Goal: Transaction & Acquisition: Purchase product/service

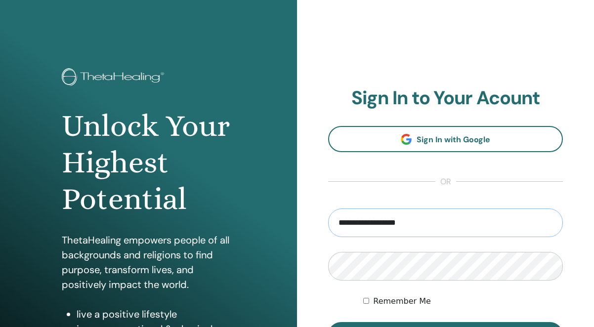
type input "**********"
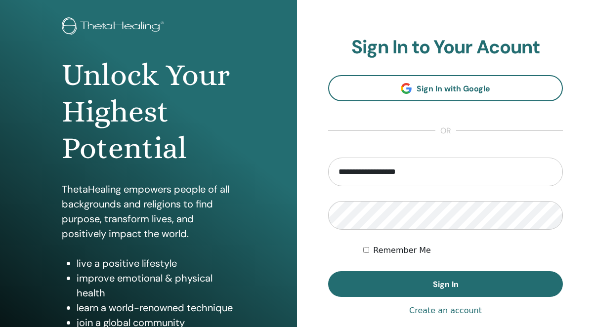
scroll to position [67, 0]
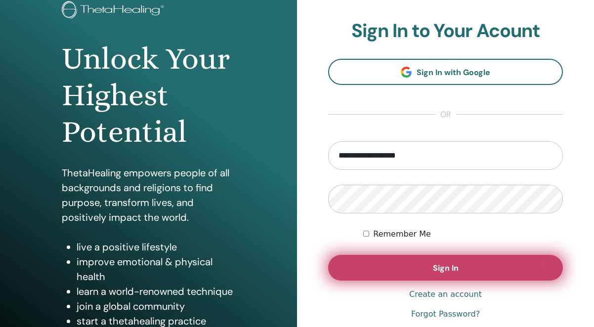
click at [449, 268] on span "Sign In" at bounding box center [446, 268] width 26 height 10
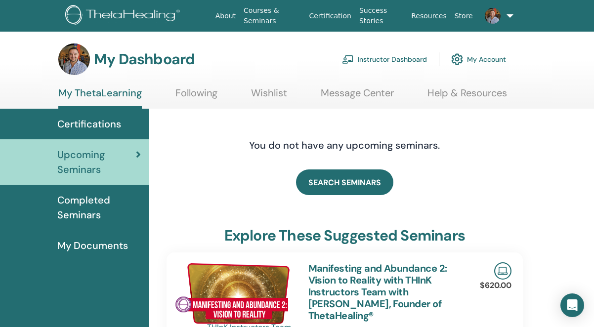
click at [402, 59] on link "Instructor Dashboard" at bounding box center [384, 59] width 85 height 22
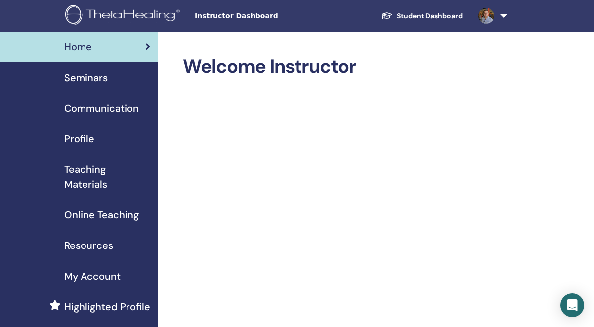
click at [98, 75] on span "Seminars" at bounding box center [86, 77] width 44 height 15
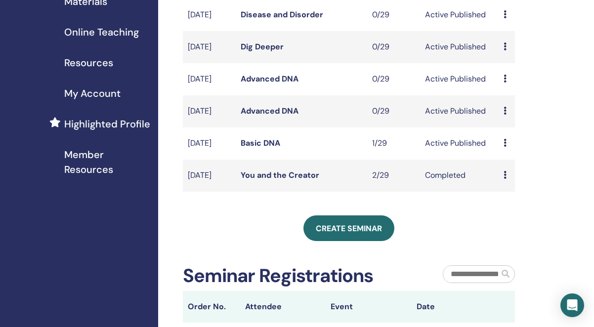
scroll to position [183, 0]
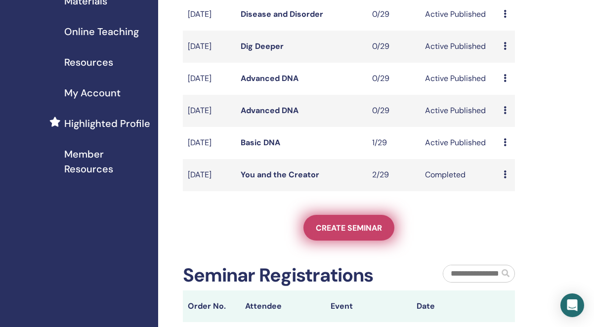
click at [342, 233] on span "Create seminar" at bounding box center [349, 228] width 66 height 10
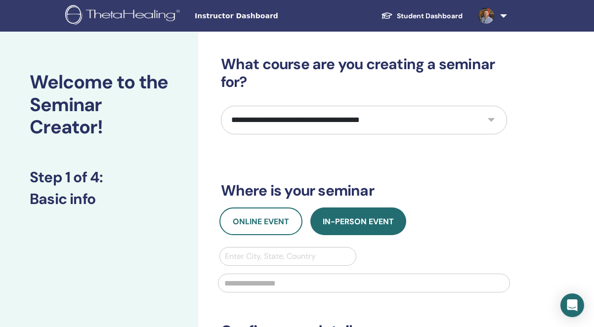
select select "****"
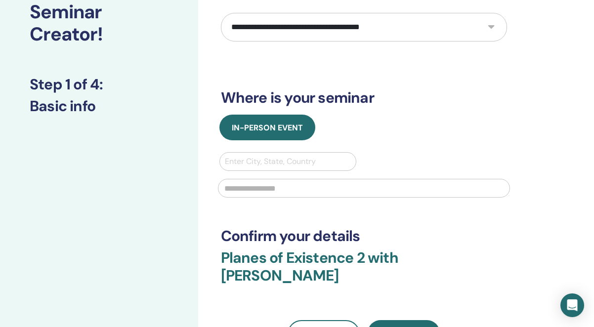
scroll to position [104, 0]
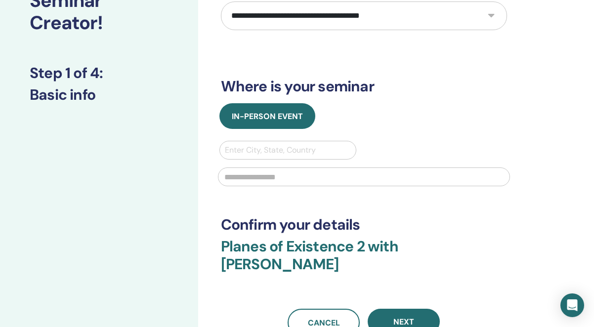
click at [291, 153] on div at bounding box center [288, 150] width 127 height 14
type input "******"
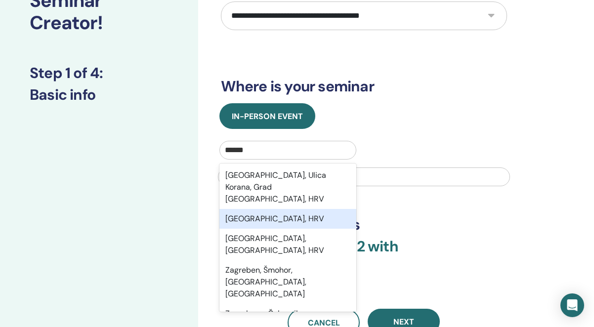
click at [295, 209] on div "Zagreb, HRV" at bounding box center [288, 219] width 137 height 20
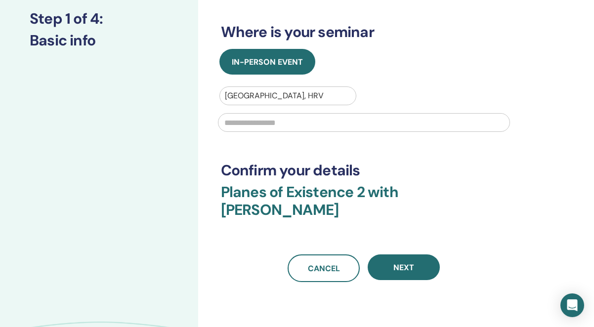
scroll to position [165, 0]
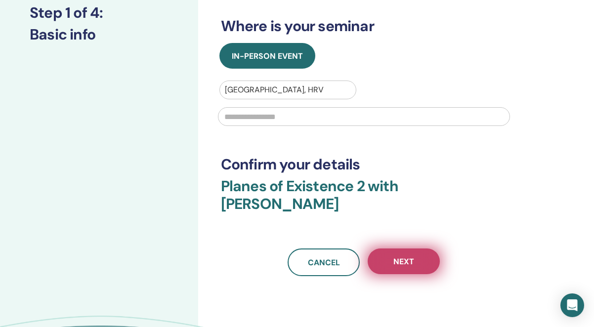
click at [407, 249] on button "Next" at bounding box center [404, 262] width 72 height 26
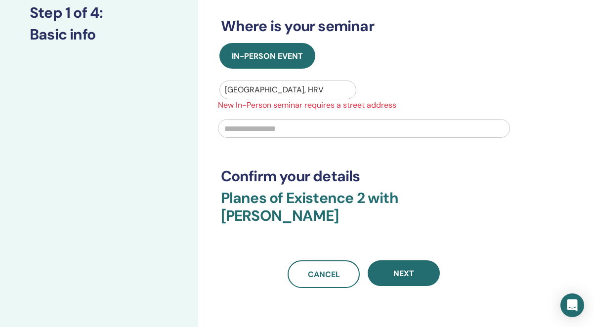
click at [305, 93] on div at bounding box center [288, 90] width 127 height 14
click at [267, 89] on div at bounding box center [288, 90] width 127 height 14
click at [274, 89] on div at bounding box center [288, 90] width 127 height 14
click at [264, 89] on div at bounding box center [288, 90] width 127 height 14
click at [267, 129] on input "text" at bounding box center [364, 128] width 292 height 19
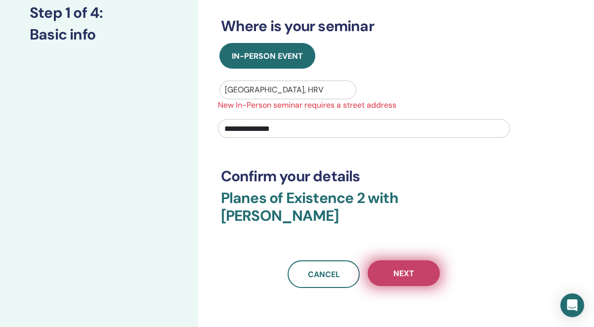
type input "**********"
click at [402, 261] on button "Next" at bounding box center [404, 274] width 72 height 26
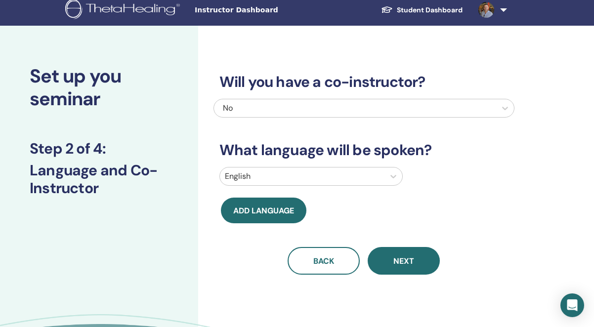
scroll to position [2, 0]
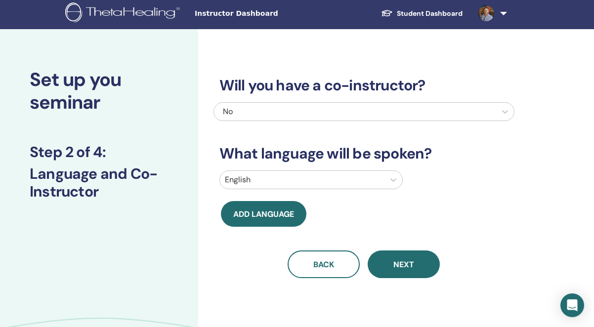
click at [363, 102] on div "No" at bounding box center [364, 111] width 301 height 19
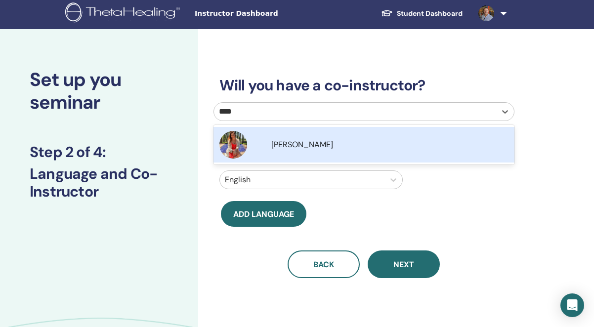
type input "*****"
click at [321, 150] on div "Andrea Valentínyová" at bounding box center [389, 145] width 237 height 12
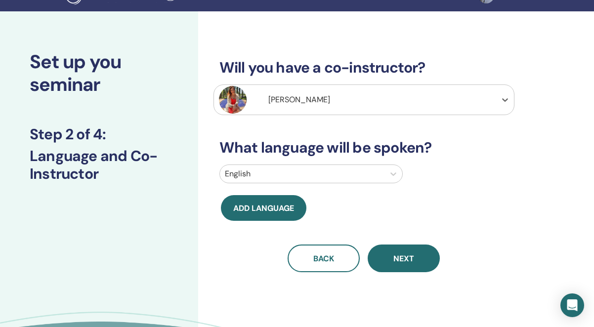
scroll to position [26, 0]
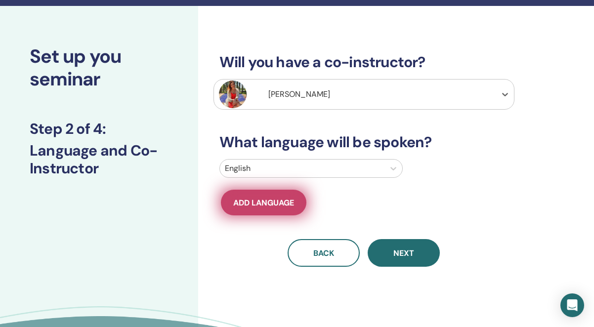
click at [251, 208] on span "Add language" at bounding box center [263, 203] width 61 height 10
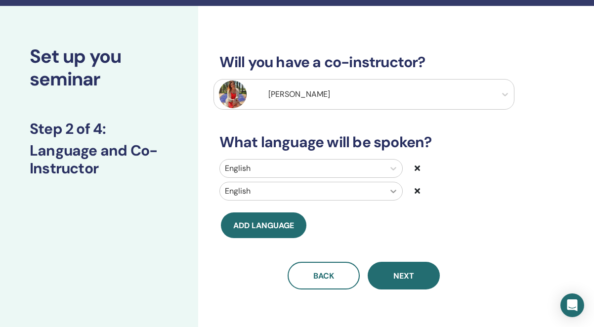
click at [396, 188] on div at bounding box center [394, 191] width 18 height 18
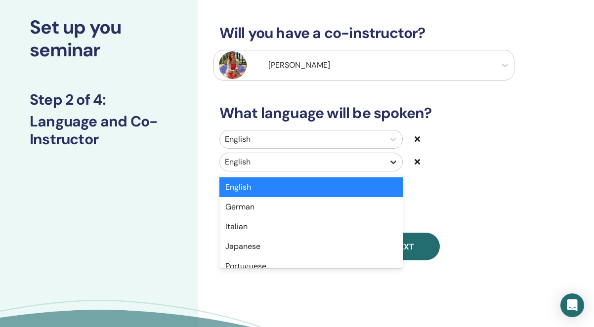
scroll to position [55, 0]
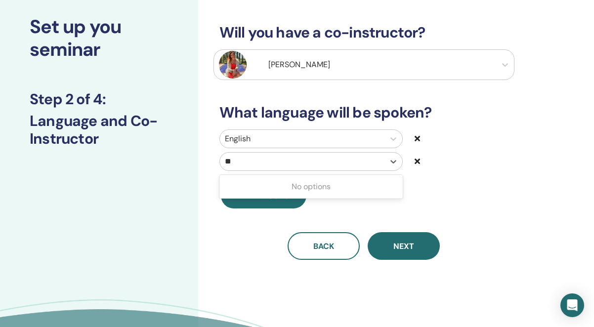
type input "*"
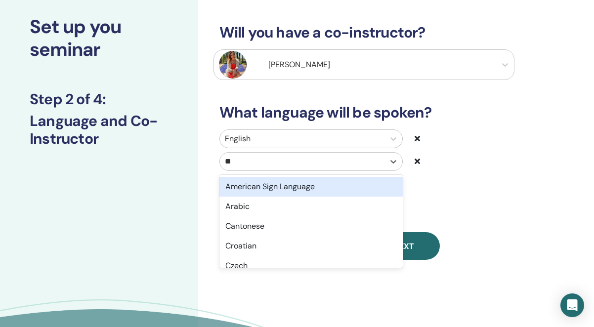
type input "***"
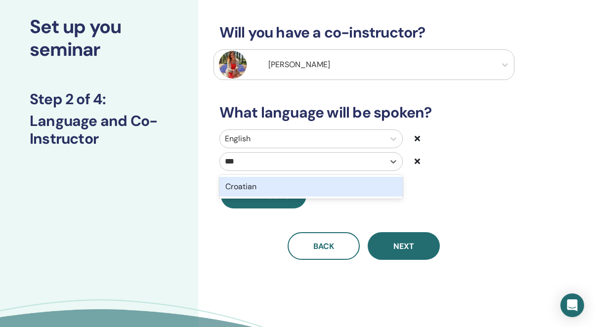
click at [271, 185] on div "Croatian" at bounding box center [311, 187] width 183 height 20
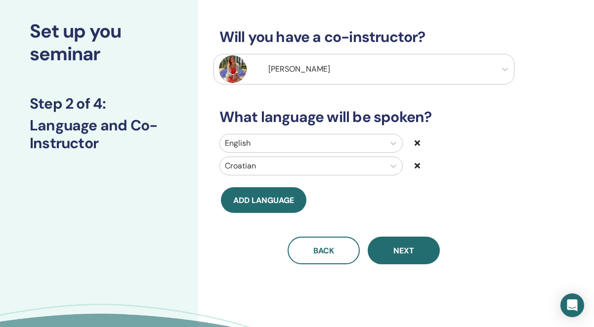
scroll to position [49, 0]
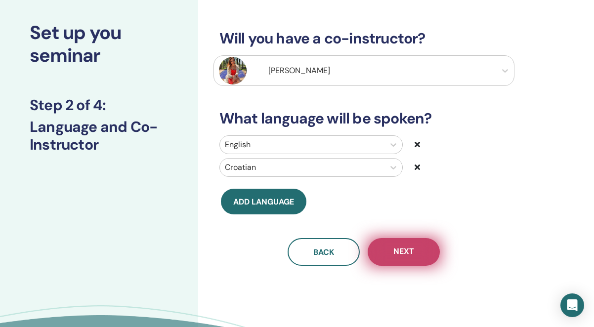
click at [402, 243] on button "Next" at bounding box center [404, 252] width 72 height 28
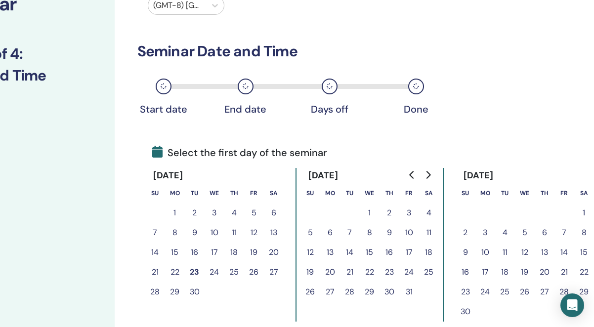
scroll to position [101, 84]
click at [429, 171] on icon "Go to next month" at bounding box center [428, 175] width 8 height 8
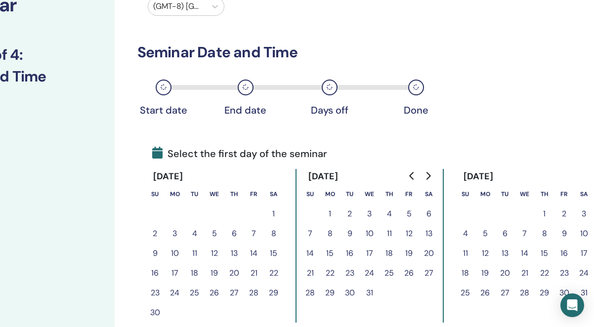
scroll to position [104, 84]
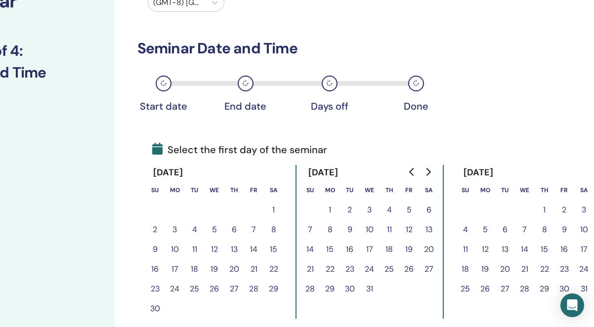
click at [311, 290] on button "28" at bounding box center [311, 289] width 20 height 20
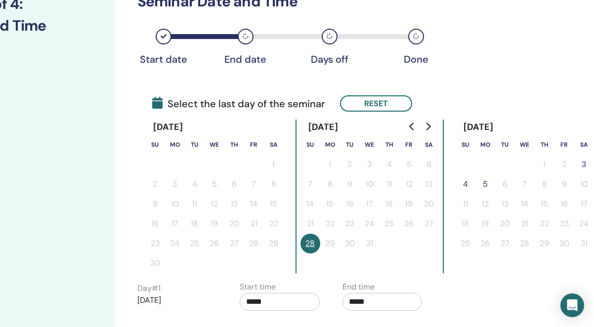
scroll to position [154, 84]
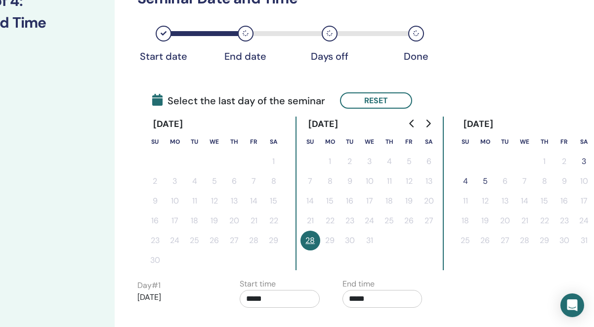
click at [486, 181] on button "5" at bounding box center [486, 182] width 20 height 20
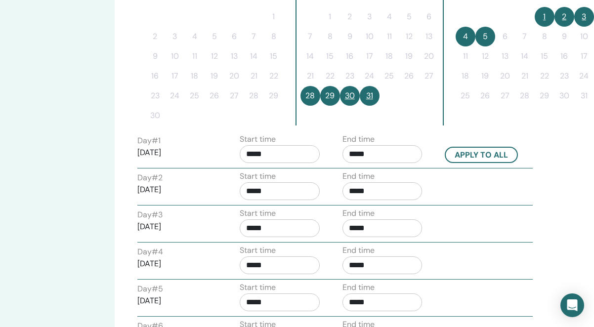
scroll to position [301, 84]
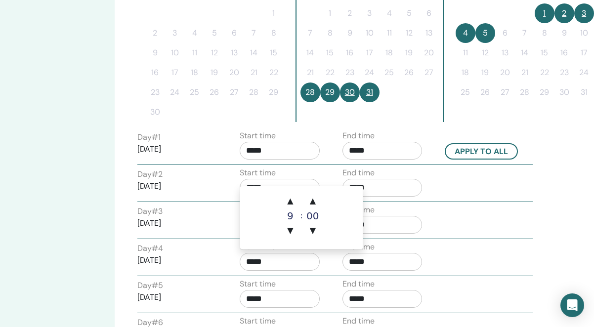
click at [294, 265] on input "*****" at bounding box center [280, 262] width 80 height 18
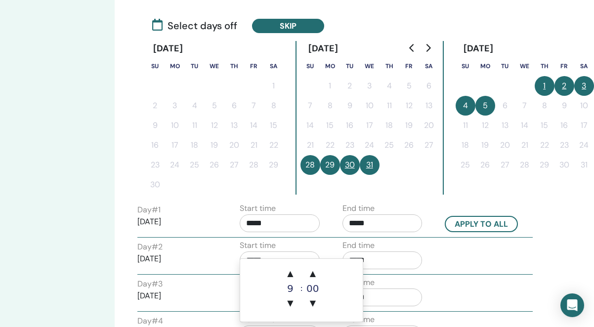
scroll to position [222, 84]
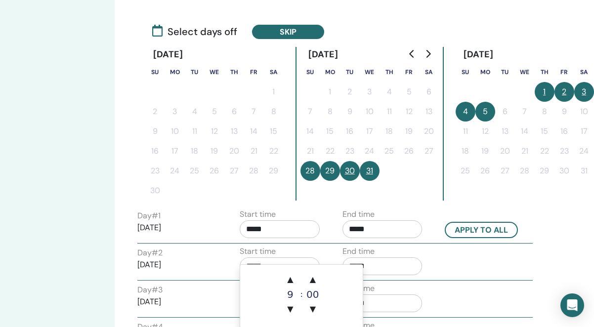
click at [350, 171] on button "30" at bounding box center [350, 171] width 20 height 20
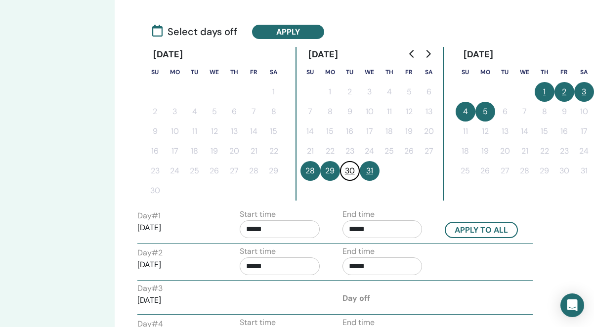
click at [370, 173] on button "31" at bounding box center [370, 171] width 20 height 20
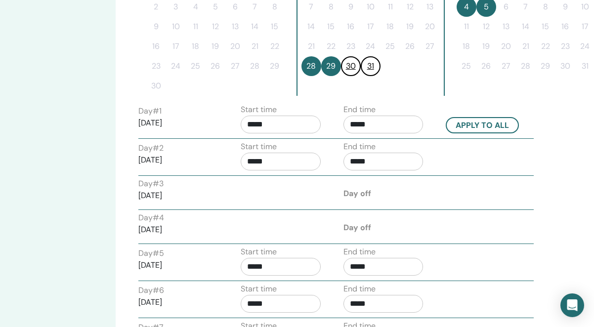
scroll to position [325, 83]
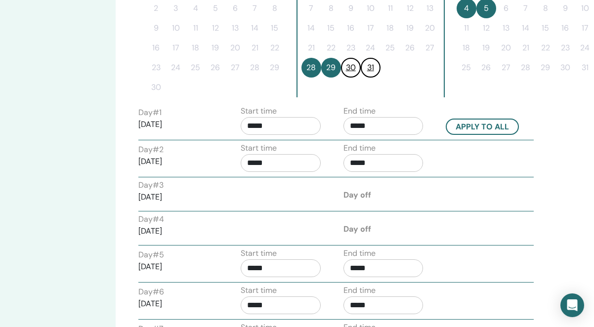
click at [352, 70] on button "30" at bounding box center [351, 68] width 20 height 20
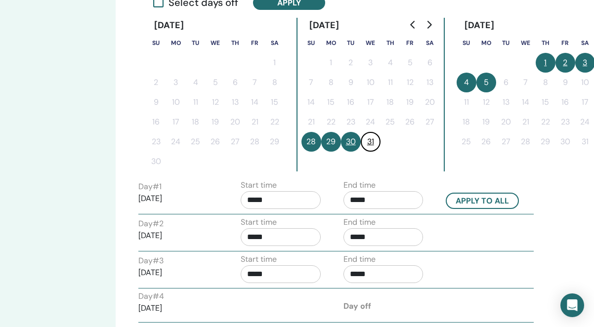
scroll to position [245, 83]
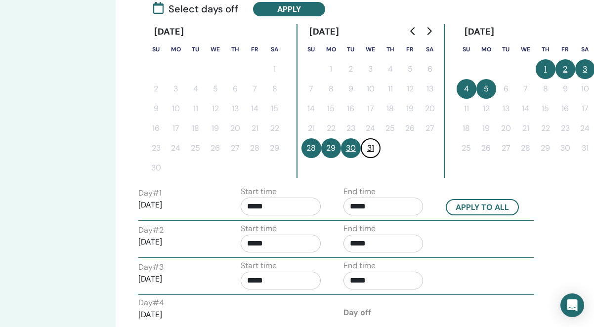
click at [548, 68] on button "1" at bounding box center [546, 69] width 20 height 20
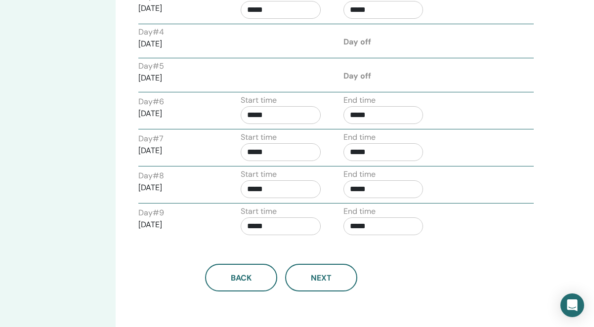
scroll to position [528, 83]
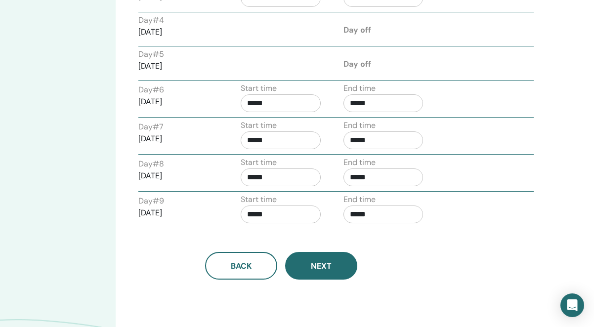
click at [326, 271] on button "Next" at bounding box center [321, 266] width 72 height 28
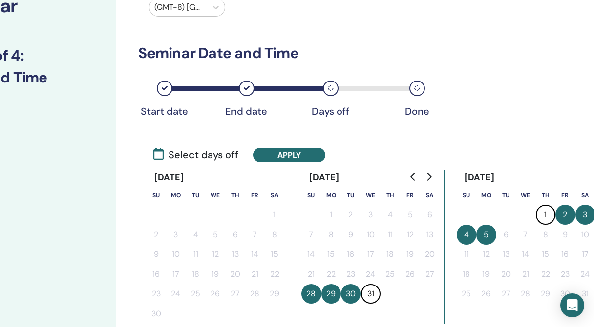
scroll to position [100, 83]
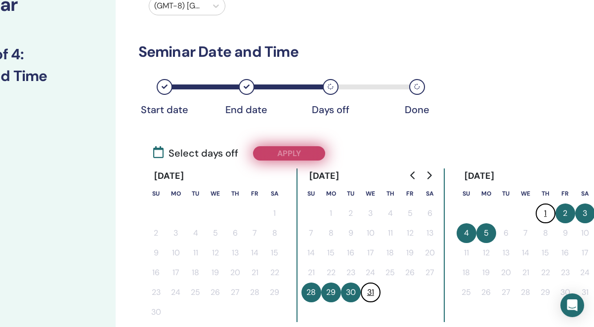
click at [304, 153] on button "Apply" at bounding box center [289, 153] width 72 height 14
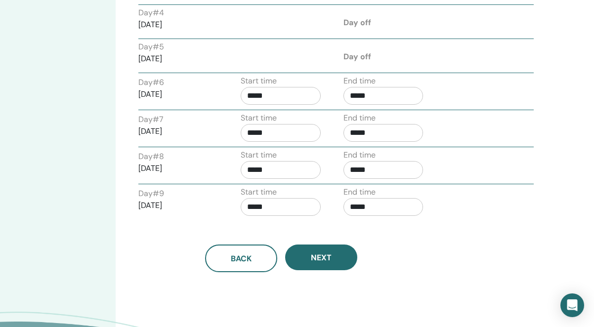
scroll to position [543, 83]
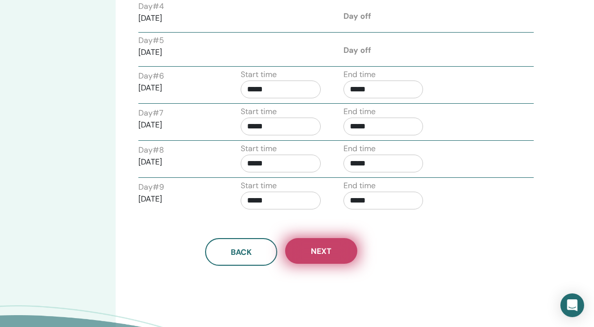
click at [342, 251] on button "Next" at bounding box center [321, 251] width 72 height 26
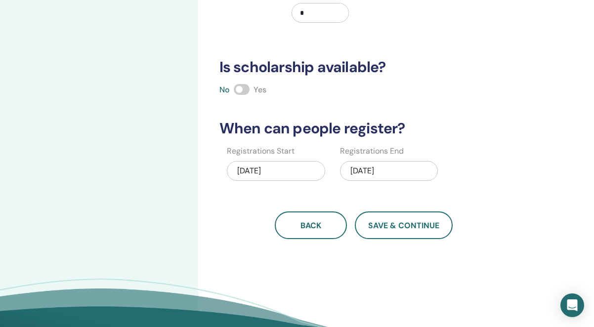
scroll to position [221, 0]
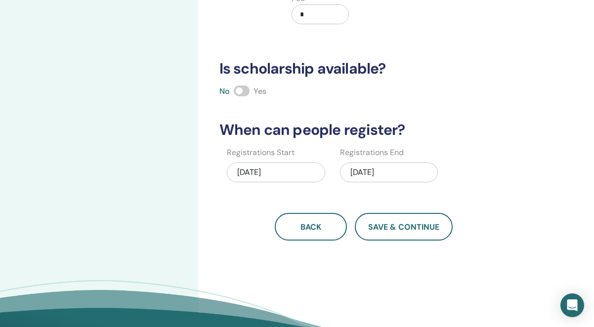
click at [243, 89] on span at bounding box center [242, 91] width 16 height 11
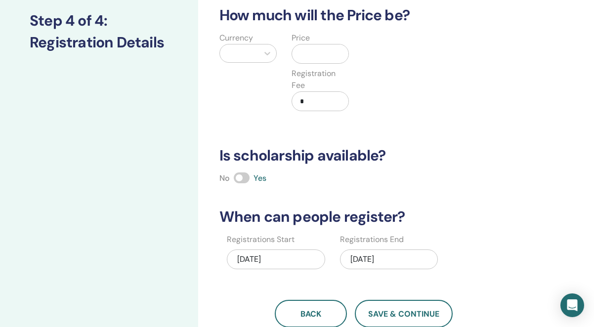
scroll to position [92, 0]
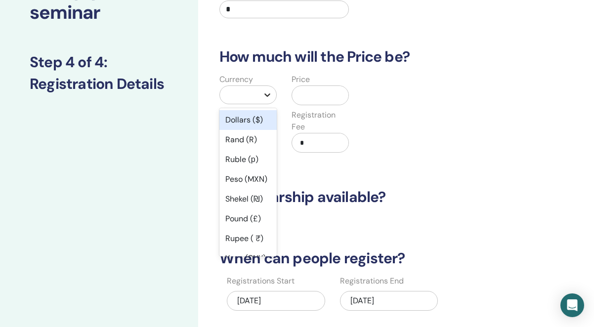
click at [269, 96] on icon at bounding box center [268, 95] width 10 height 10
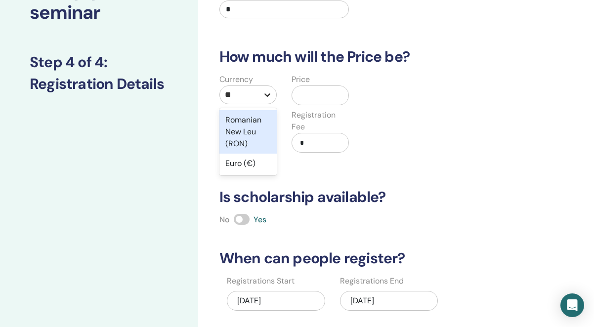
type input "*"
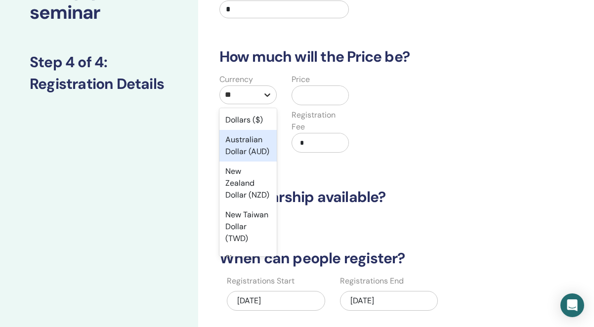
type input "***"
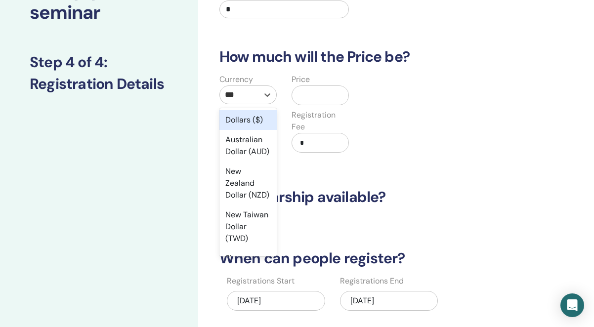
click at [245, 122] on div "Dollars ($)" at bounding box center [248, 120] width 57 height 20
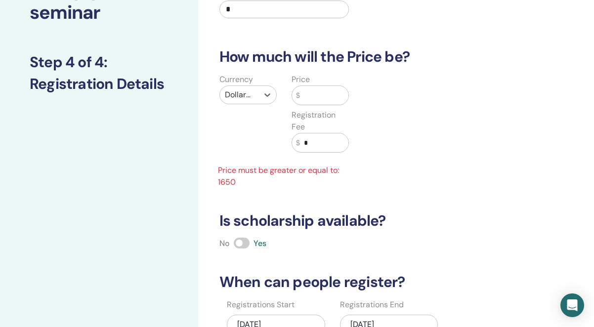
click at [308, 99] on input "text" at bounding box center [324, 95] width 49 height 19
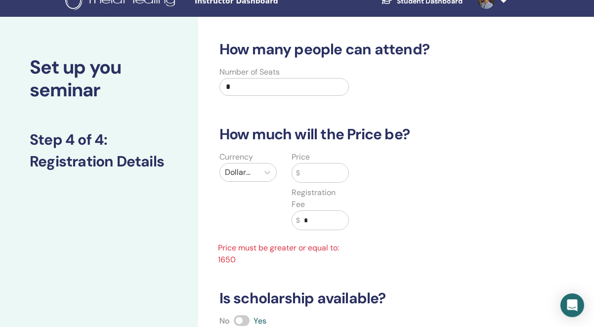
scroll to position [13, 0]
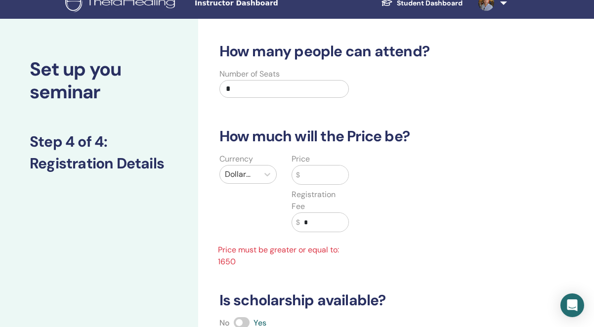
click at [257, 87] on input "*" at bounding box center [285, 89] width 130 height 18
type input "**"
click at [321, 171] on input "text" at bounding box center [324, 175] width 49 height 19
type input "****"
click at [322, 226] on input "*" at bounding box center [324, 222] width 49 height 19
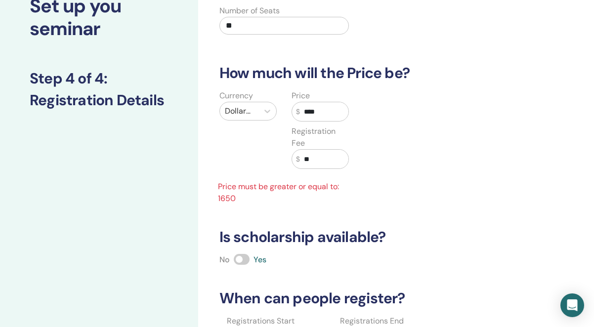
scroll to position [78, 0]
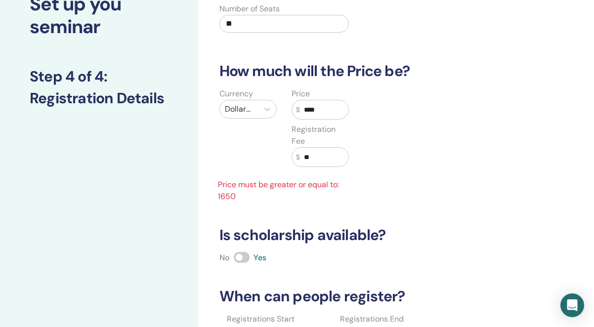
type input "**"
click at [326, 108] on input "****" at bounding box center [324, 109] width 49 height 19
type input "*"
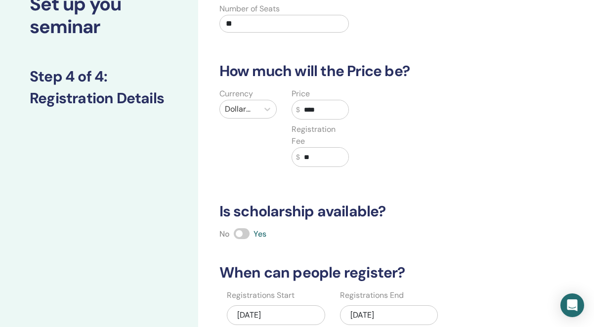
type input "****"
click at [322, 153] on input "**" at bounding box center [324, 157] width 49 height 19
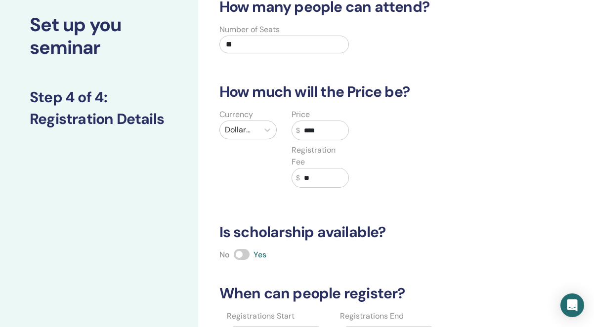
scroll to position [56, 0]
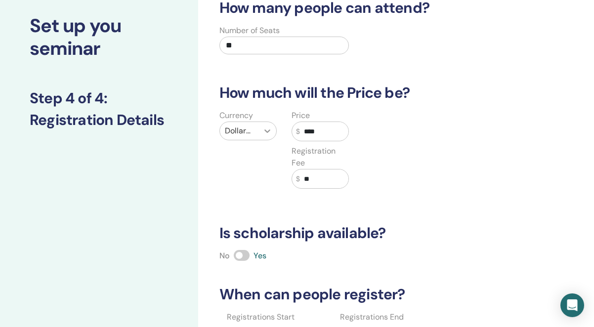
click at [267, 131] on icon at bounding box center [268, 131] width 10 height 10
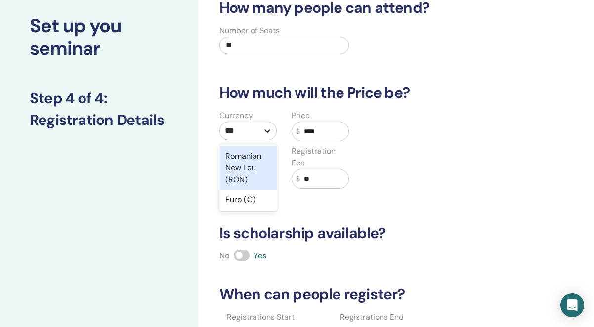
type input "****"
click at [242, 156] on div "Euro (€)" at bounding box center [248, 156] width 57 height 20
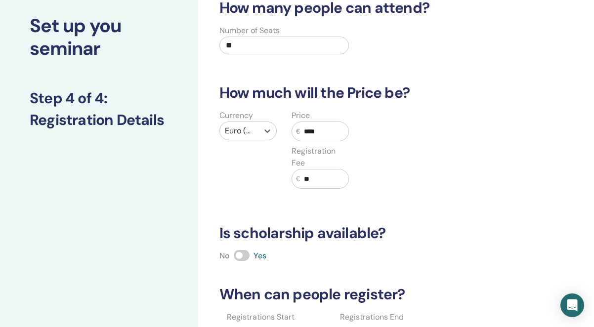
click at [324, 133] on input "****" at bounding box center [324, 131] width 49 height 19
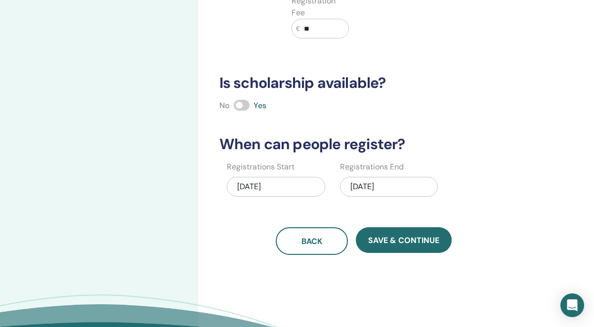
scroll to position [209, 0]
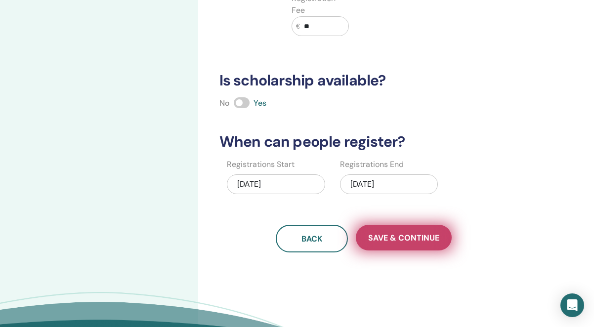
type input "****"
click at [396, 231] on button "Save & Continue" at bounding box center [404, 238] width 96 height 26
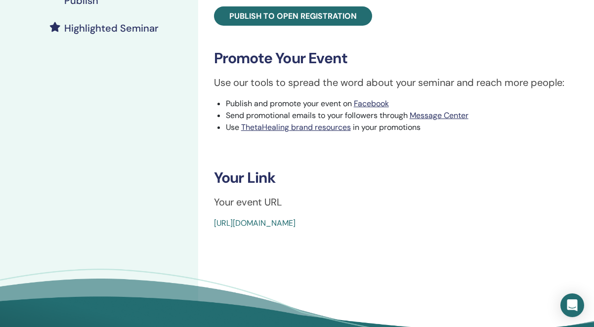
scroll to position [271, 0]
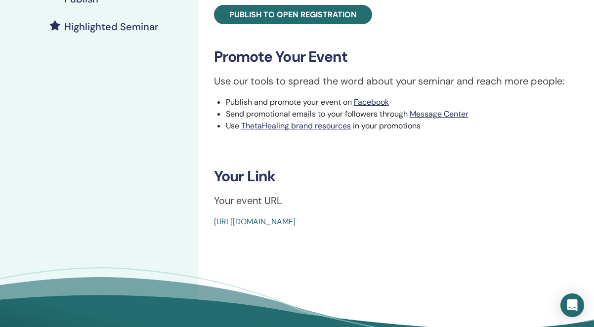
drag, startPoint x: 435, startPoint y: 222, endPoint x: 214, endPoint y: 224, distance: 220.5
click at [214, 224] on div "https://www.thetahealing.com/seminar-378153-details.html" at bounding box center [366, 222] width 304 height 12
copy link "https://www.thetahealing.com/seminar-378153-details.html"
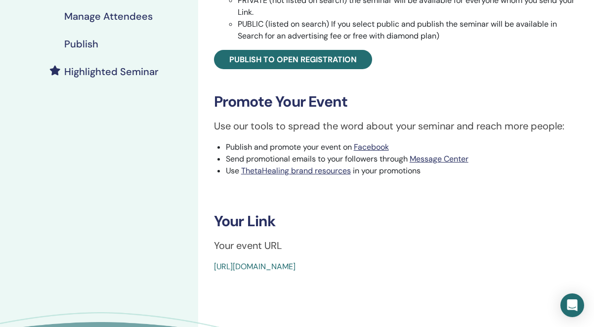
scroll to position [224, 0]
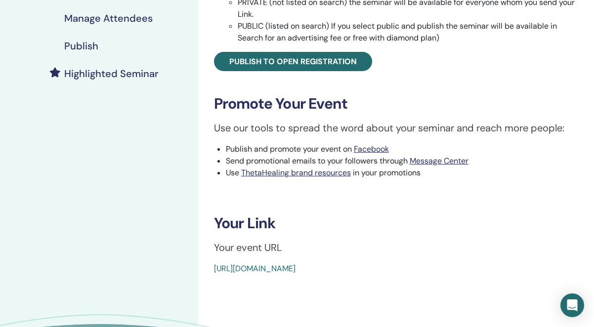
copy link "https://www.thetahealing.com/seminar-378153-details.html"
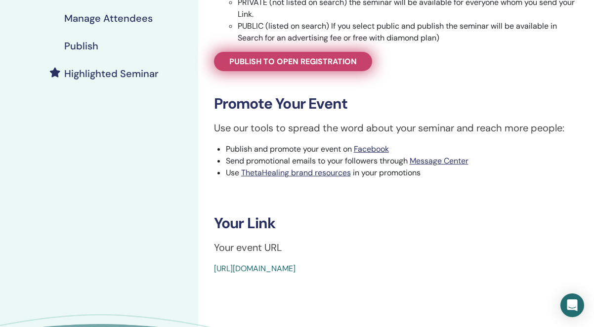
click at [310, 61] on span "Publish to open registration" at bounding box center [293, 61] width 128 height 10
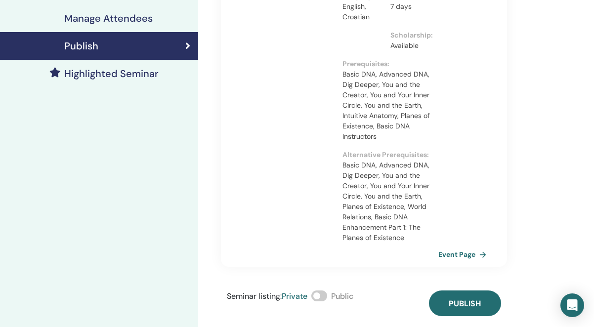
scroll to position [222, 0]
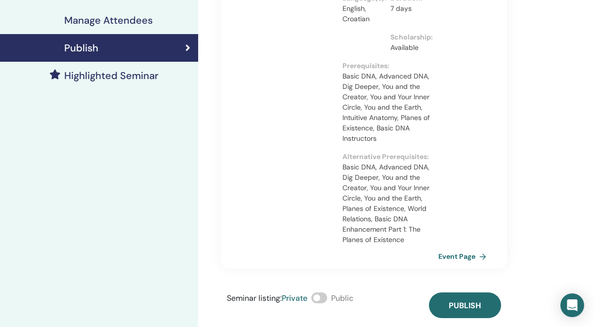
click at [327, 293] on span at bounding box center [319, 298] width 16 height 11
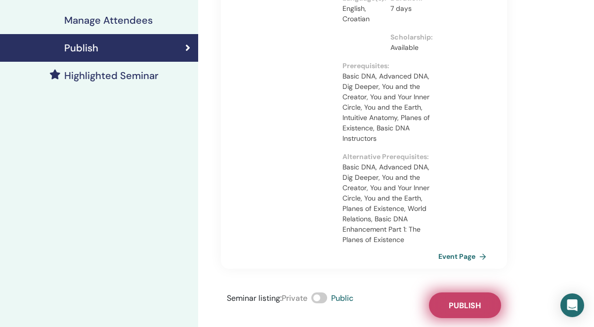
click at [461, 301] on span "Publish" at bounding box center [465, 306] width 32 height 10
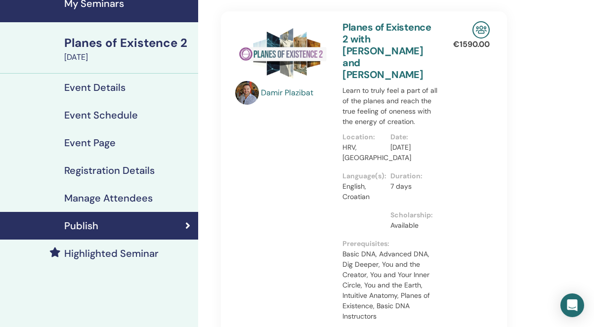
scroll to position [48, 0]
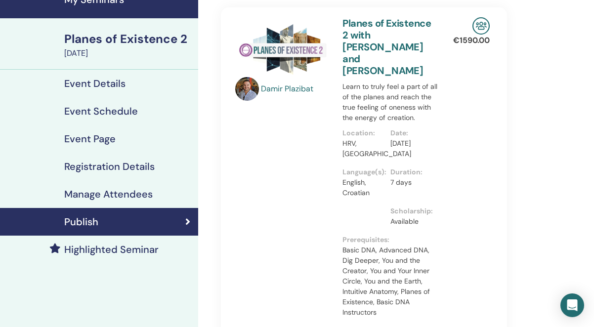
click at [262, 225] on div "Damir Plazibat" at bounding box center [283, 225] width 108 height 416
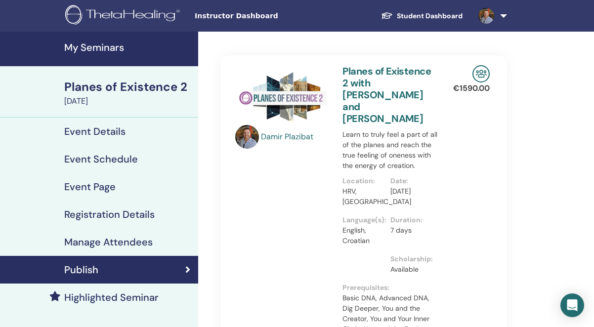
scroll to position [0, 0]
click at [138, 300] on h4 "Highlighted Seminar" at bounding box center [111, 298] width 94 height 12
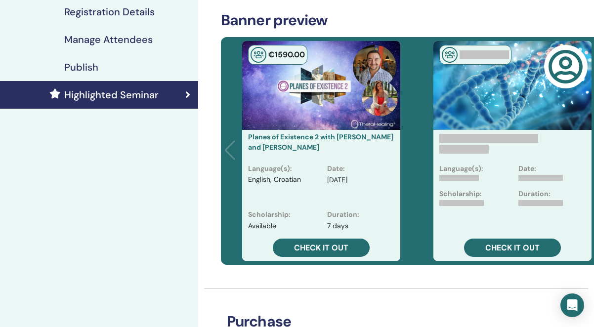
scroll to position [204, 0]
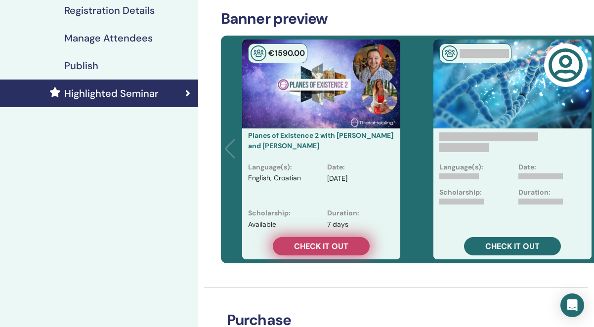
click at [335, 244] on span "Check it out" at bounding box center [321, 246] width 54 height 10
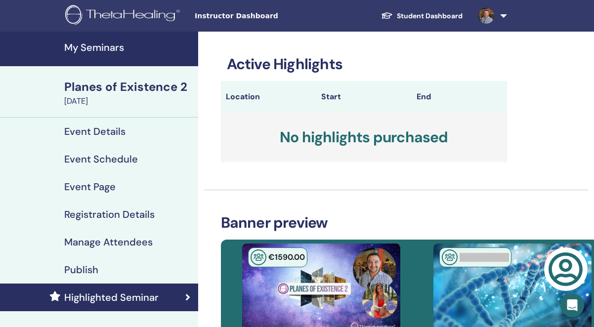
click at [346, 145] on h3 "No highlights purchased" at bounding box center [364, 137] width 286 height 49
click at [425, 92] on th "End" at bounding box center [459, 97] width 95 height 32
click at [254, 90] on th "Location" at bounding box center [268, 97] width 95 height 32
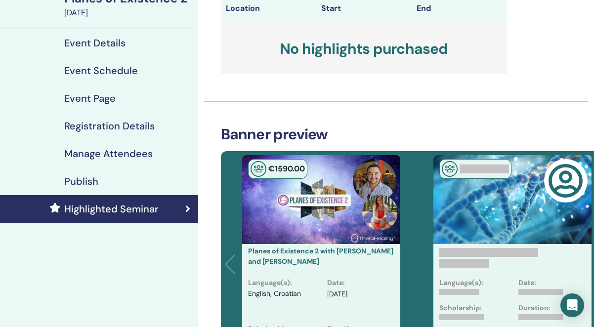
scroll to position [173, 0]
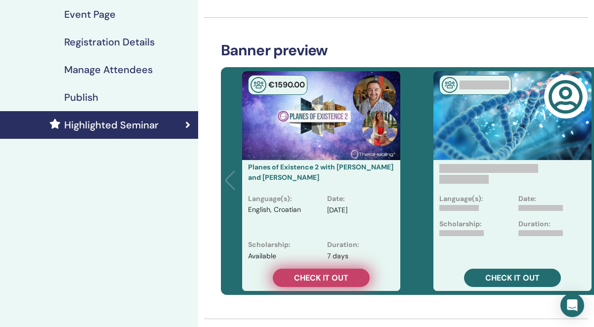
click at [337, 278] on span "Check it out" at bounding box center [321, 278] width 54 height 10
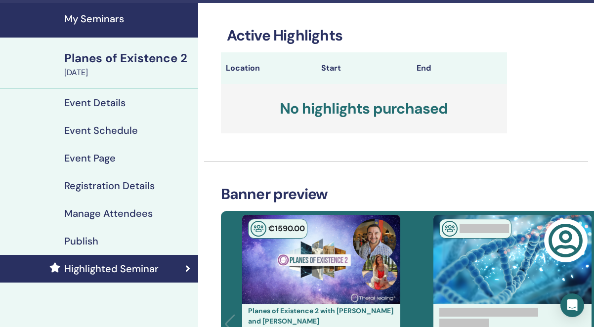
scroll to position [0, 0]
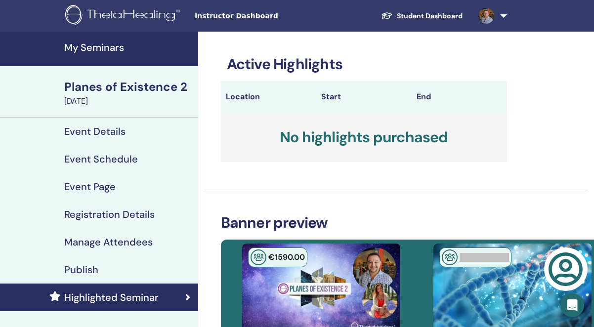
click at [340, 141] on h3 "No highlights purchased" at bounding box center [364, 137] width 286 height 49
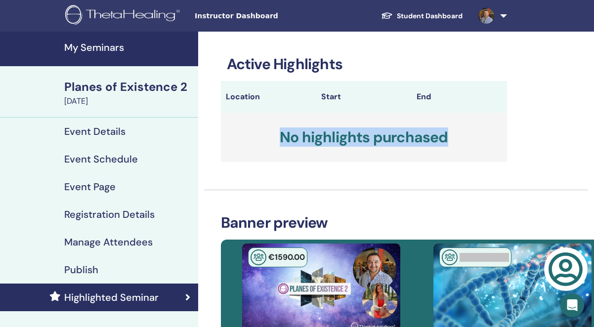
click at [340, 141] on h3 "No highlights purchased" at bounding box center [364, 137] width 286 height 49
click at [263, 122] on h3 "No highlights purchased" at bounding box center [364, 137] width 286 height 49
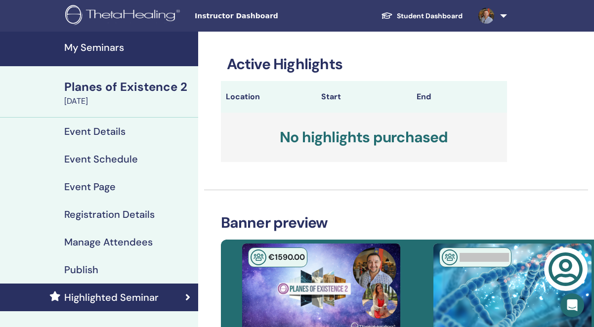
click at [93, 46] on h4 "My Seminars" at bounding box center [128, 48] width 128 height 12
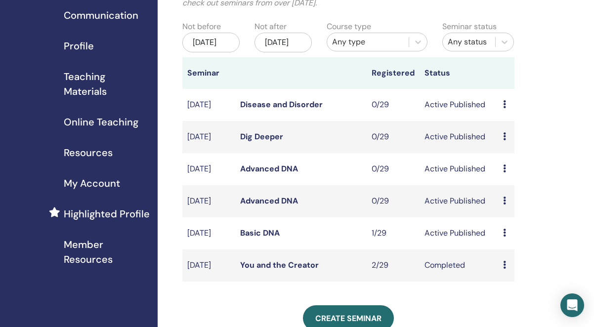
scroll to position [92, 0]
click at [302, 52] on div "[DATE]" at bounding box center [283, 43] width 57 height 20
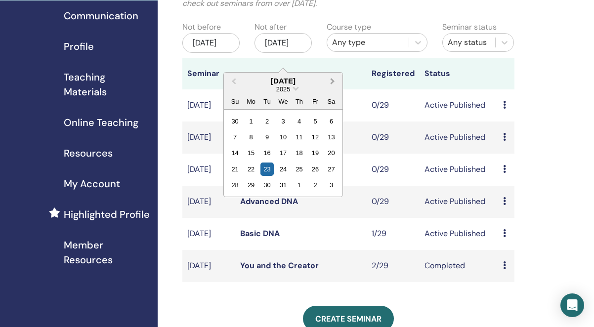
click at [333, 79] on span "Next Month" at bounding box center [333, 81] width 0 height 10
click at [315, 179] on div "30" at bounding box center [315, 184] width 13 height 13
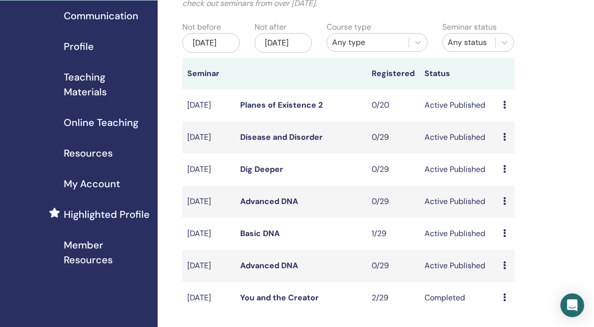
click at [507, 111] on div "Preview Edit Attendees Cancel" at bounding box center [506, 105] width 6 height 12
click at [520, 122] on link "Preview" at bounding box center [511, 121] width 28 height 10
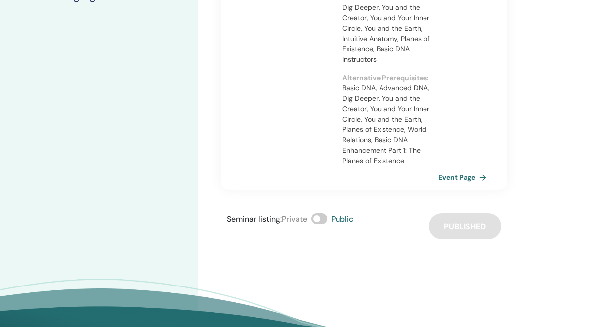
scroll to position [300, 0]
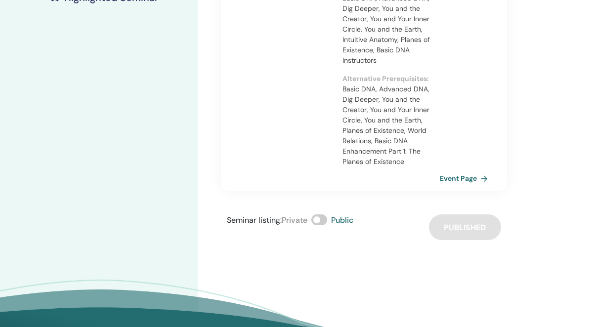
click at [476, 171] on link "Event Page" at bounding box center [466, 178] width 52 height 15
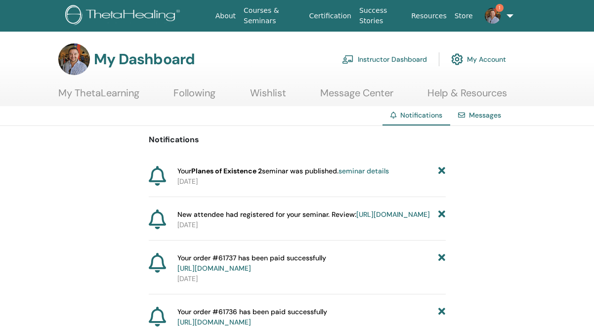
click at [378, 171] on link "seminar details" at bounding box center [364, 171] width 50 height 9
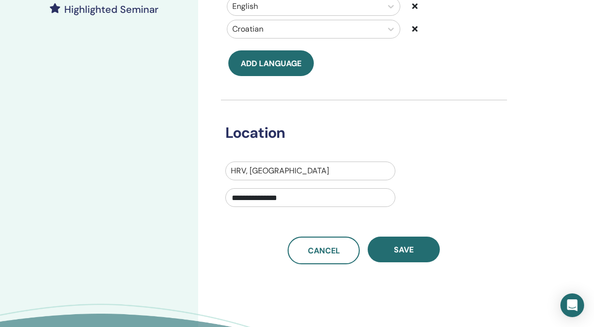
scroll to position [287, 0]
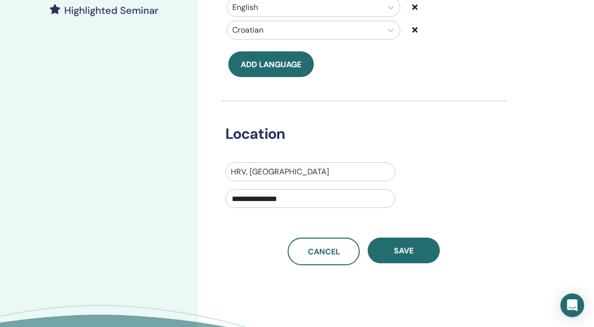
click at [326, 197] on input "**********" at bounding box center [310, 198] width 170 height 19
type input "*"
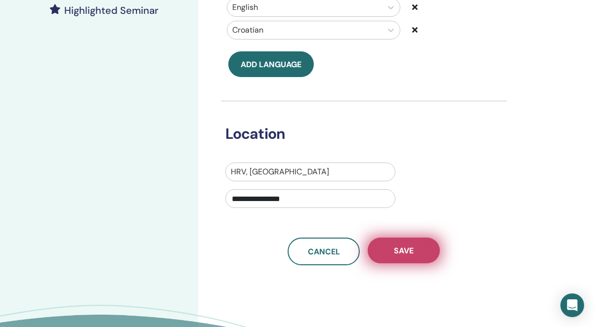
type input "**********"
click at [391, 244] on button "Save" at bounding box center [404, 251] width 72 height 26
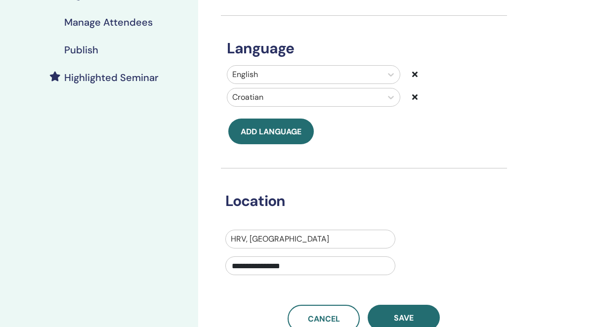
scroll to position [234, 0]
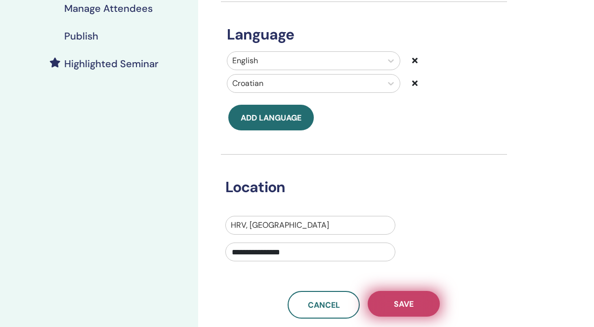
click at [400, 296] on button "Save" at bounding box center [404, 304] width 72 height 26
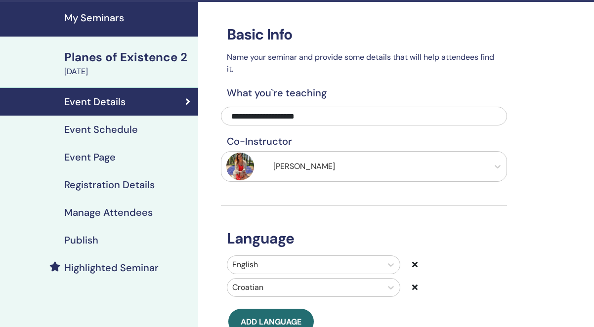
scroll to position [37, 0]
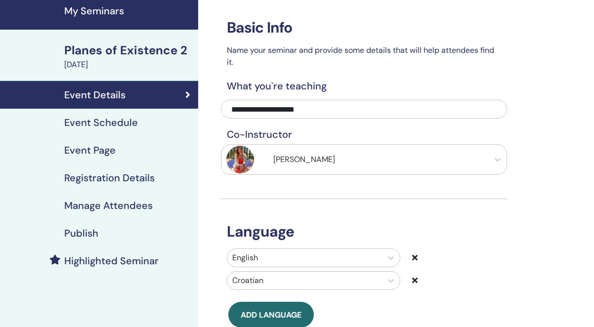
click at [88, 239] on h4 "Publish" at bounding box center [81, 233] width 34 height 12
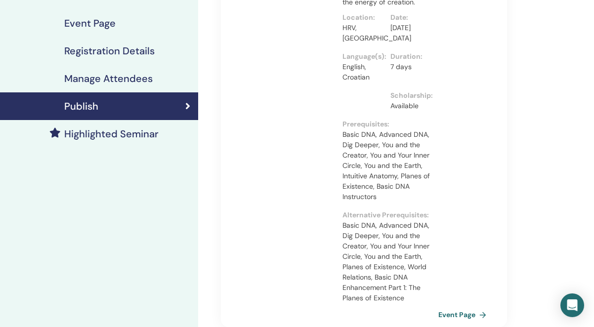
scroll to position [110, 0]
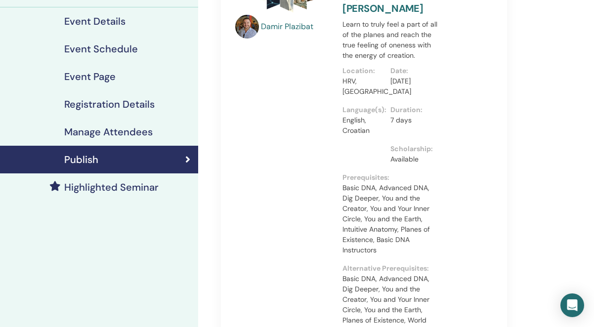
click at [121, 187] on h4 "Highlighted Seminar" at bounding box center [111, 187] width 94 height 12
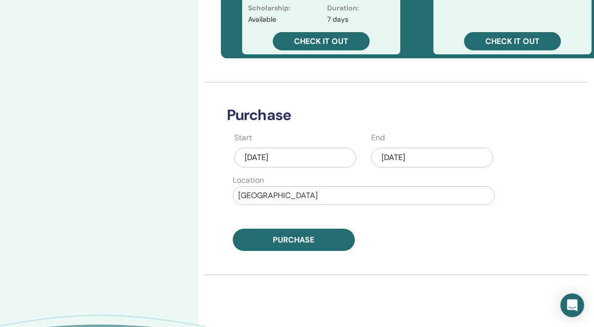
scroll to position [426, 0]
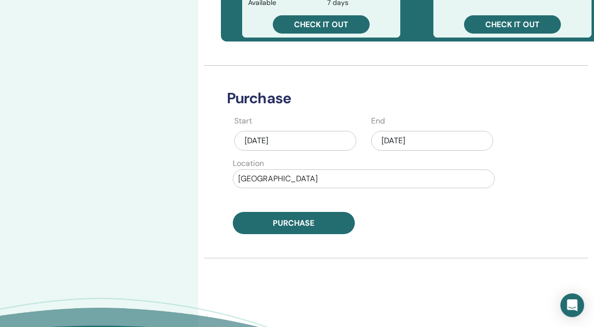
click at [443, 146] on div "Sep/23, 2025" at bounding box center [432, 141] width 122 height 20
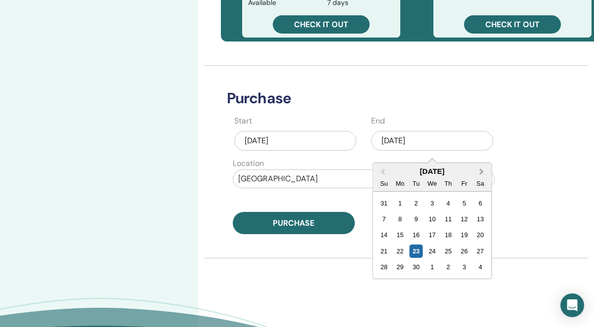
click at [482, 172] on span "Next Month" at bounding box center [482, 172] width 0 height 10
click at [382, 266] on div "28" at bounding box center [383, 267] width 13 height 13
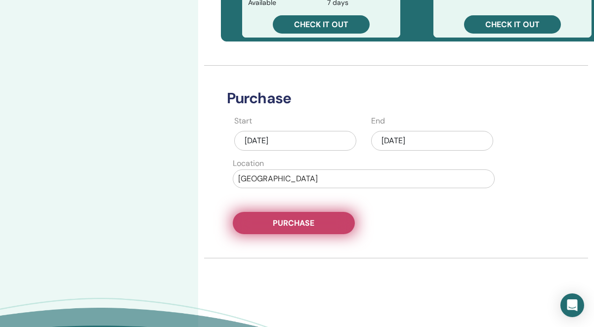
click at [310, 227] on span "Purchase" at bounding box center [294, 223] width 42 height 10
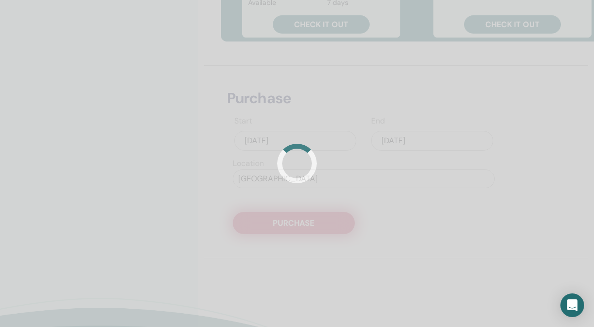
scroll to position [0, 0]
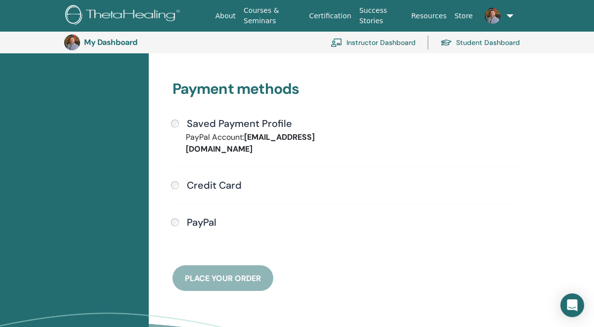
scroll to position [230, 0]
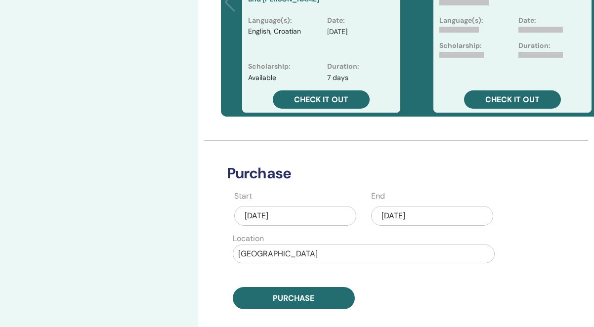
scroll to position [354, 0]
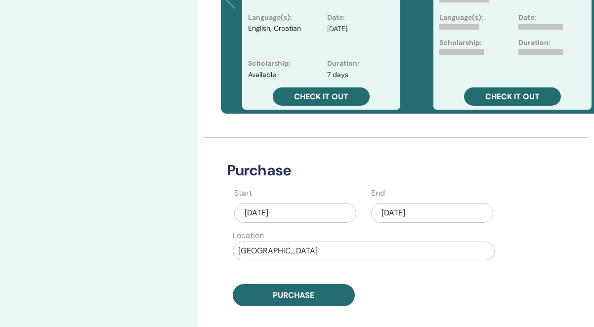
click at [441, 216] on div "[DATE]" at bounding box center [432, 213] width 122 height 20
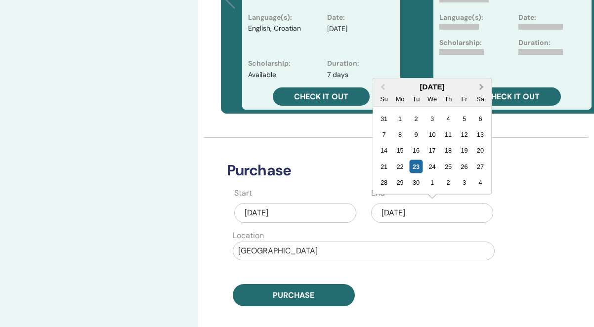
click at [482, 88] on span "Next Month" at bounding box center [482, 87] width 0 height 10
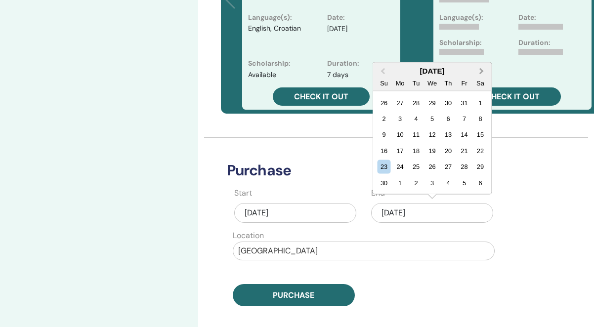
click at [482, 70] on span "Next Month" at bounding box center [482, 71] width 0 height 10
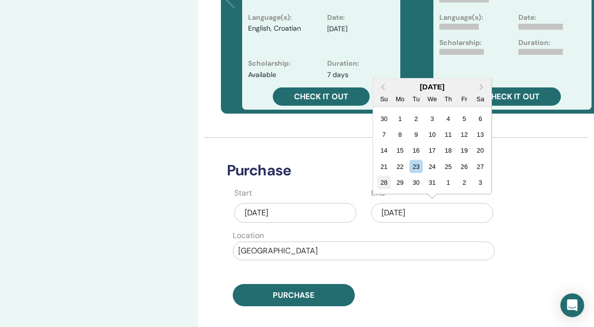
click at [385, 183] on div "28" at bounding box center [383, 182] width 13 height 13
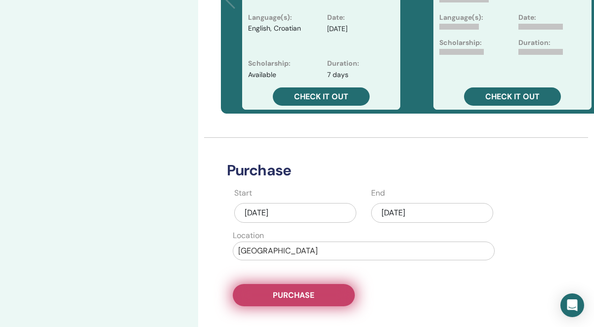
click at [331, 295] on button "Purchase" at bounding box center [294, 295] width 122 height 22
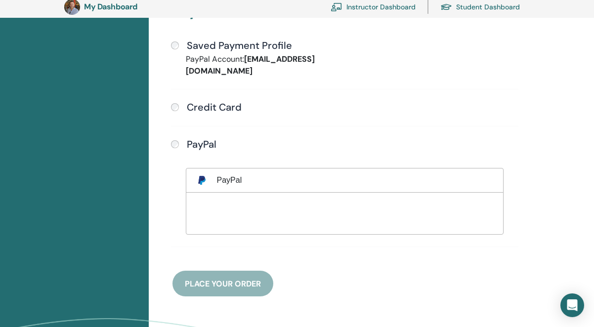
scroll to position [311, 0]
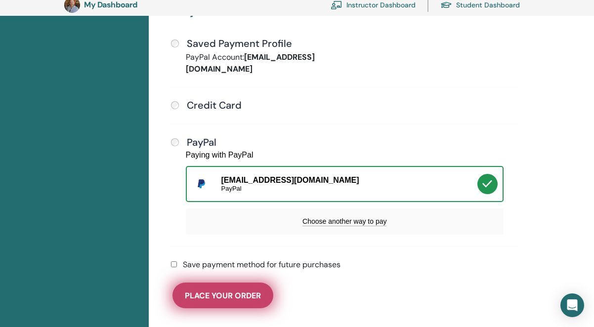
click at [244, 291] on span "Place Your Order" at bounding box center [223, 296] width 76 height 10
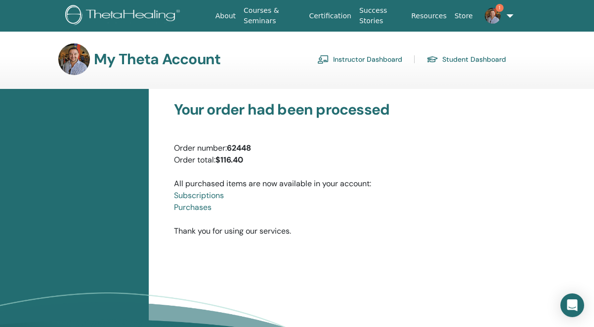
click at [508, 17] on link "1" at bounding box center [494, 16] width 34 height 32
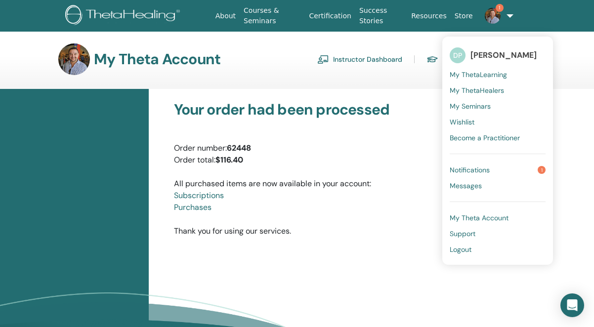
click at [475, 166] on span "Notifications" at bounding box center [470, 170] width 40 height 9
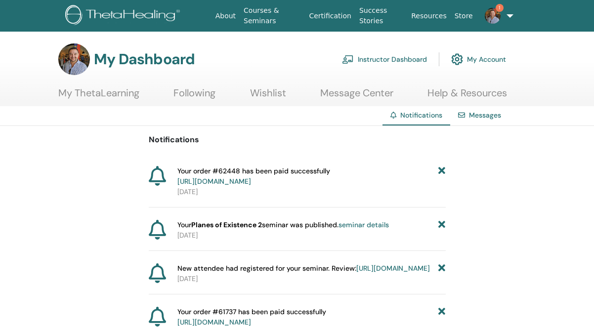
click at [251, 180] on link "https://member.thetahealing.com/member/account/subscriptions/purchases" at bounding box center [214, 181] width 74 height 9
